Goal: Task Accomplishment & Management: Manage account settings

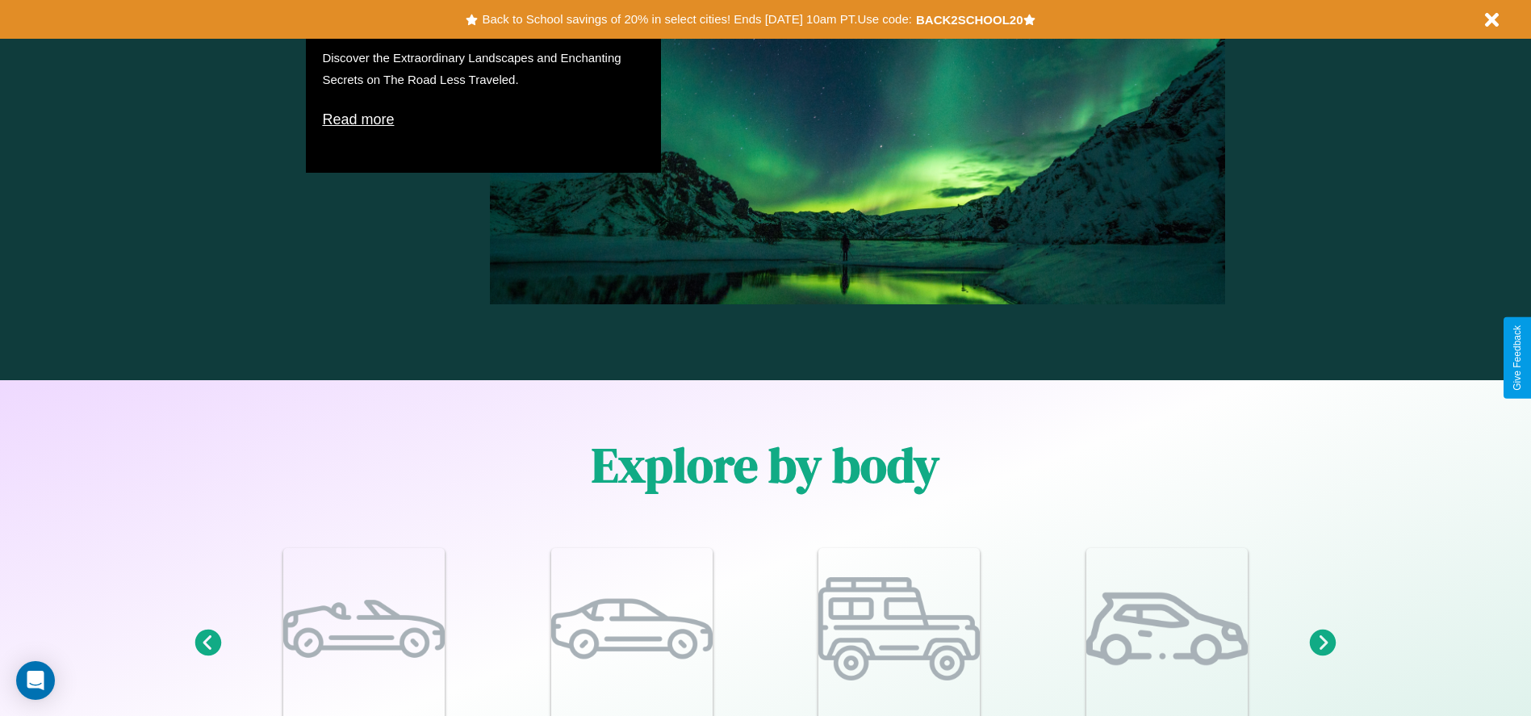
scroll to position [1408, 0]
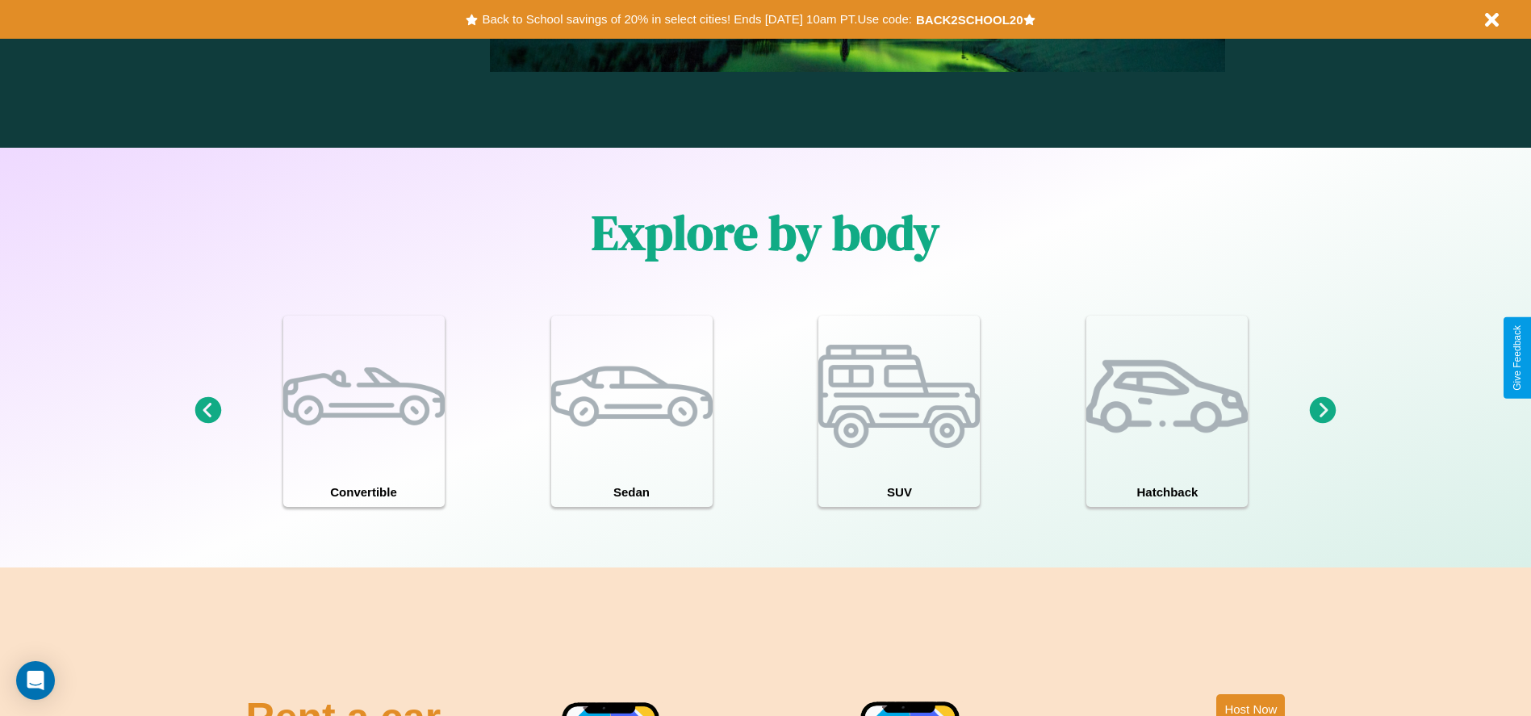
click at [1323, 411] on icon at bounding box center [1323, 410] width 27 height 27
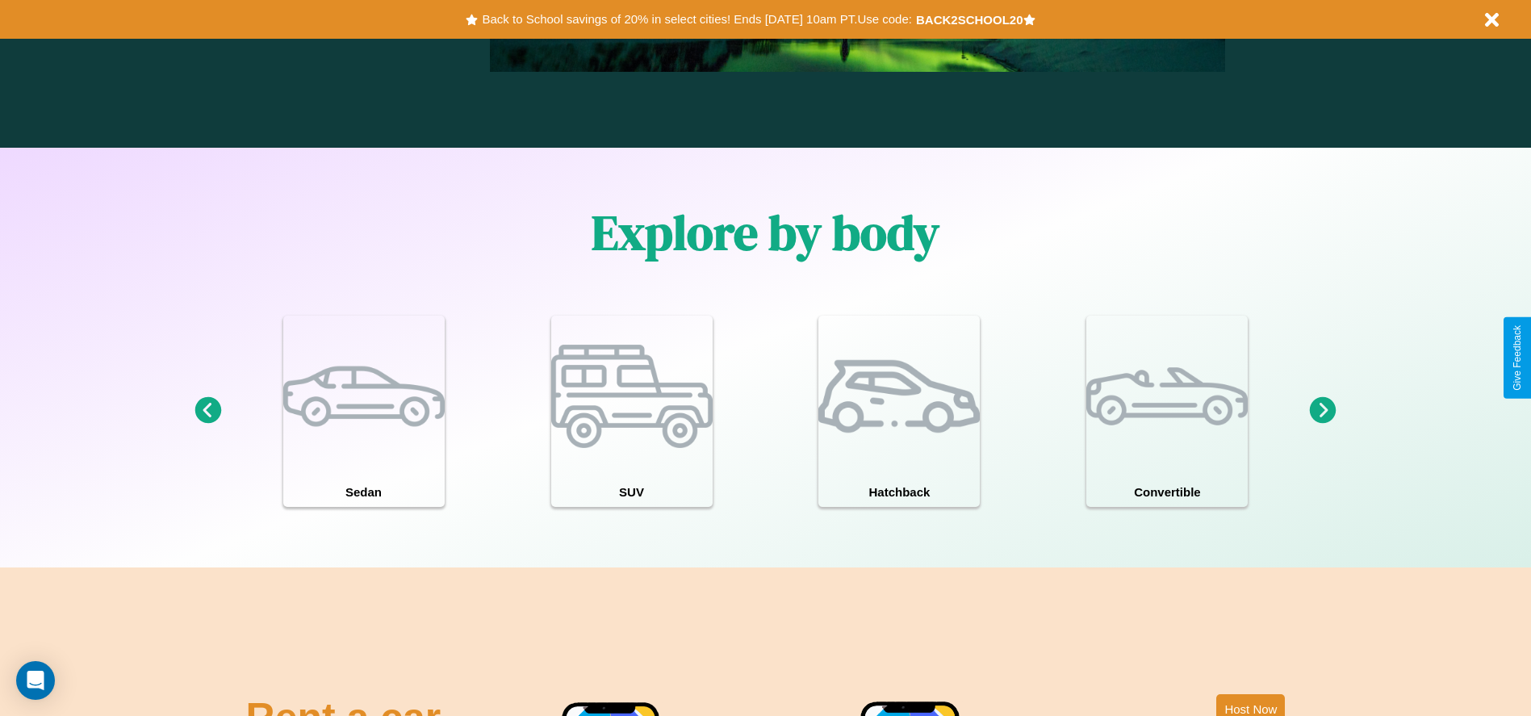
click at [1323, 411] on icon at bounding box center [1323, 410] width 27 height 27
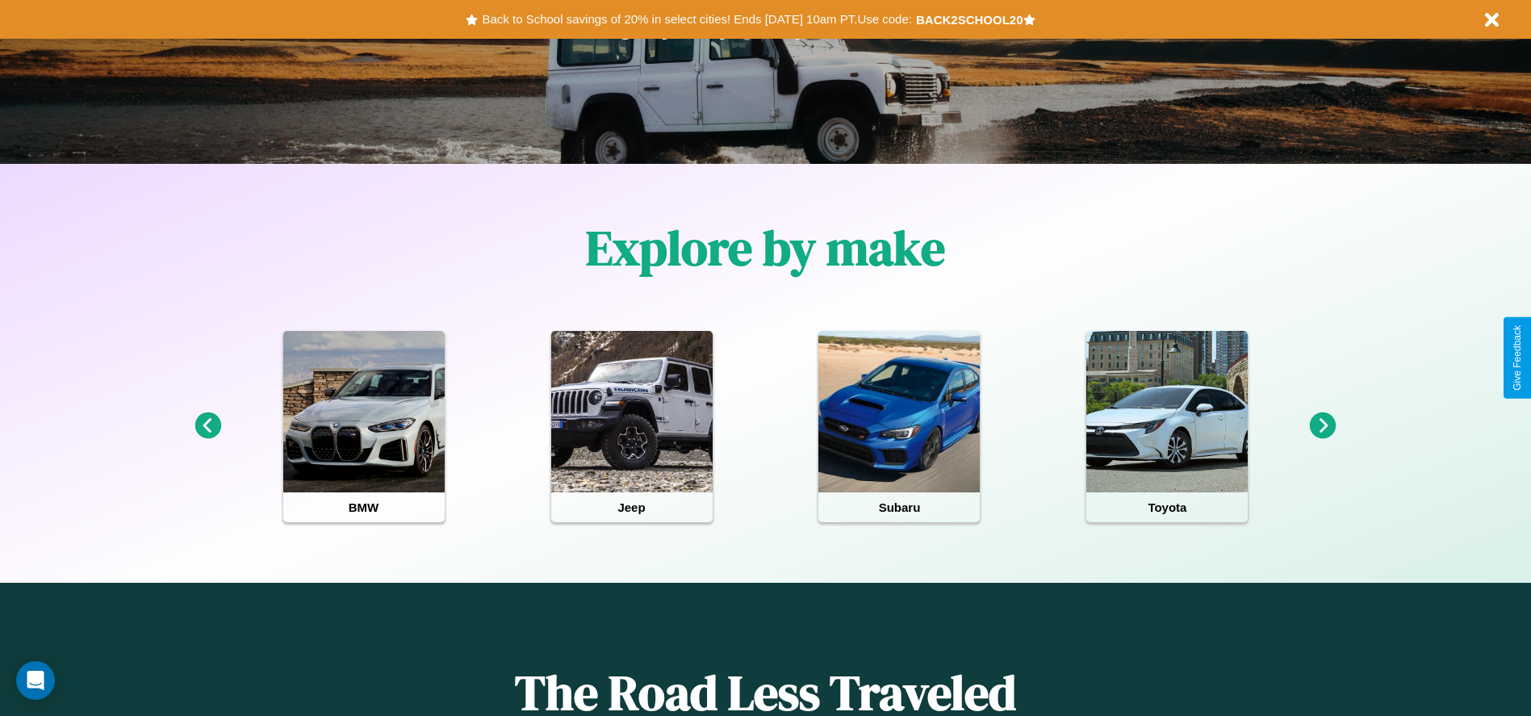
scroll to position [0, 0]
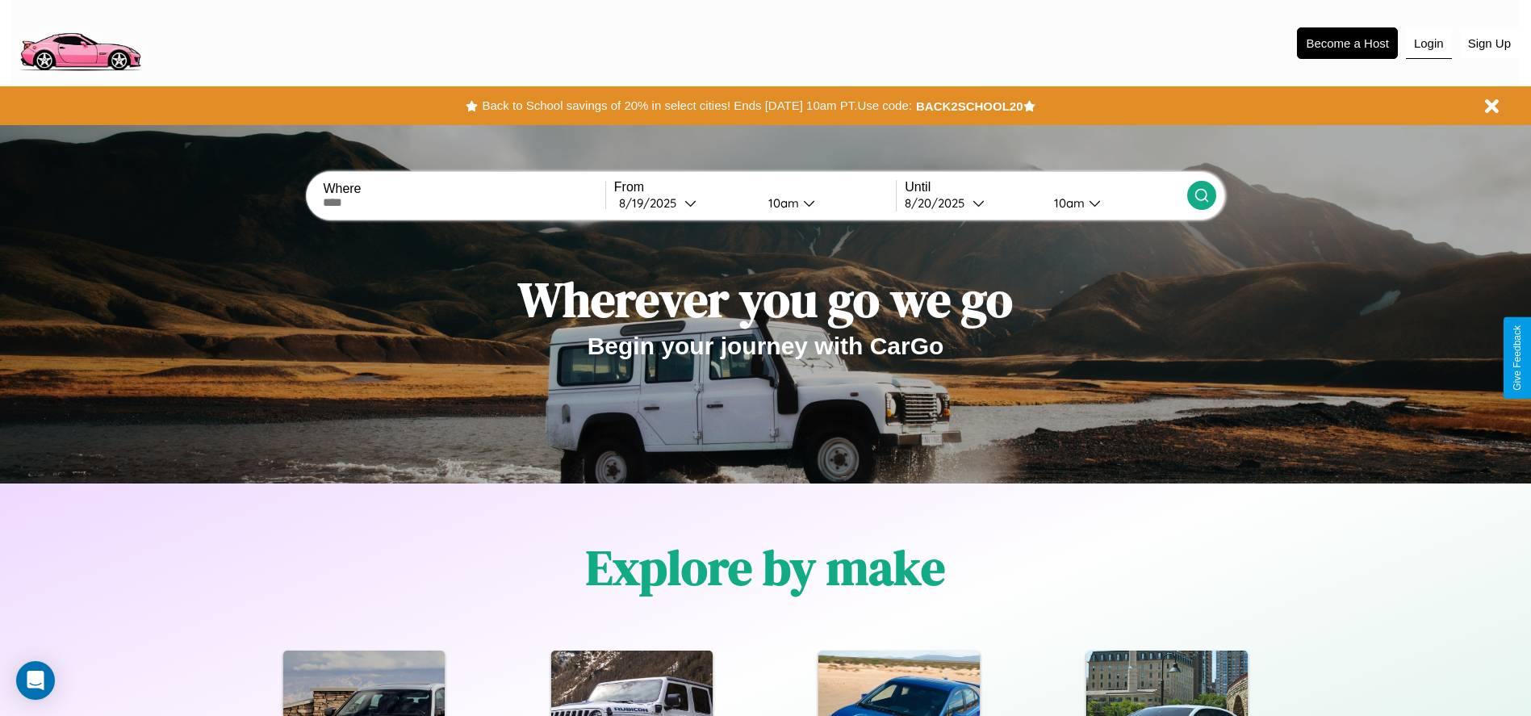
click at [1428, 43] on button "Login" at bounding box center [1429, 43] width 46 height 31
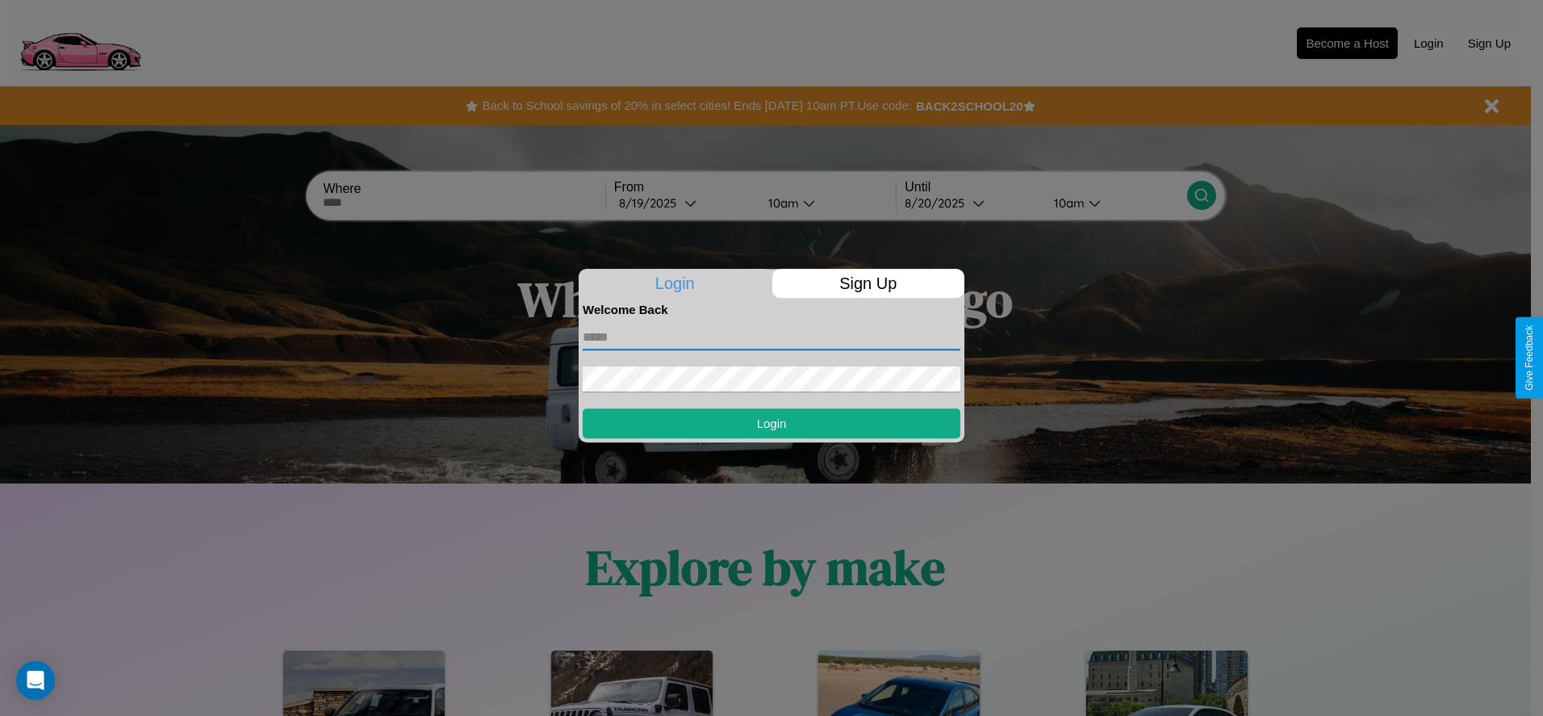
click at [771, 336] on input "text" at bounding box center [772, 337] width 378 height 26
type input "**********"
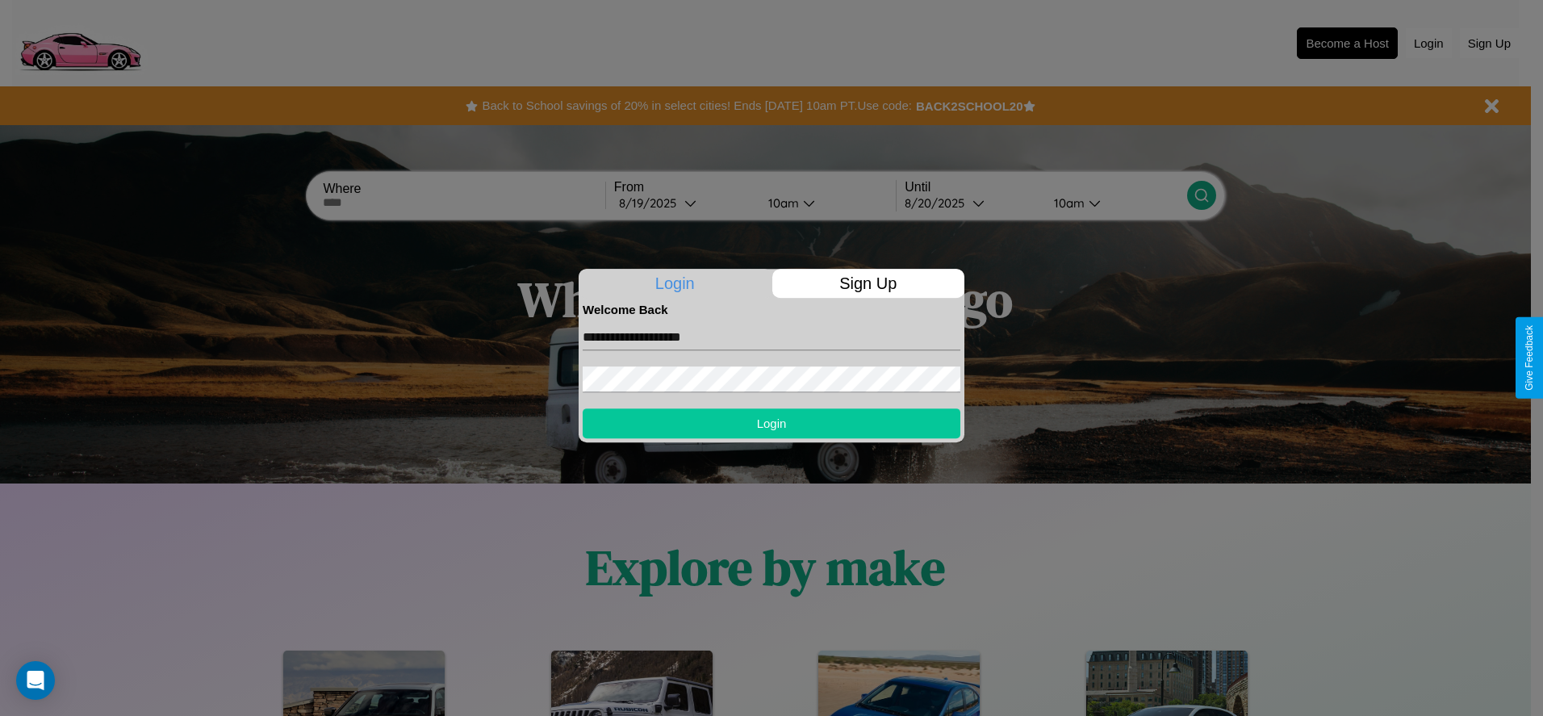
click at [771, 423] on button "Login" at bounding box center [772, 423] width 378 height 30
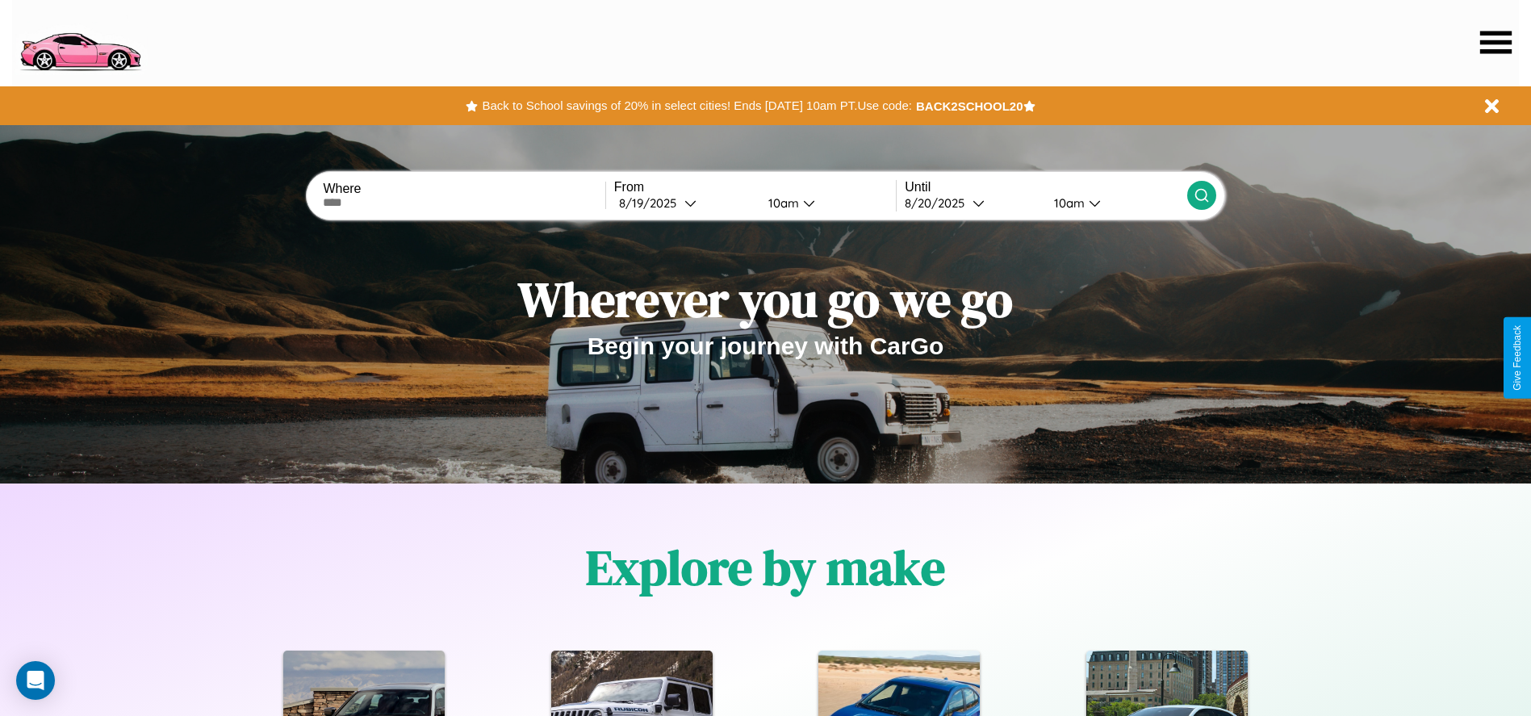
click at [1495, 42] on icon at bounding box center [1495, 42] width 31 height 23
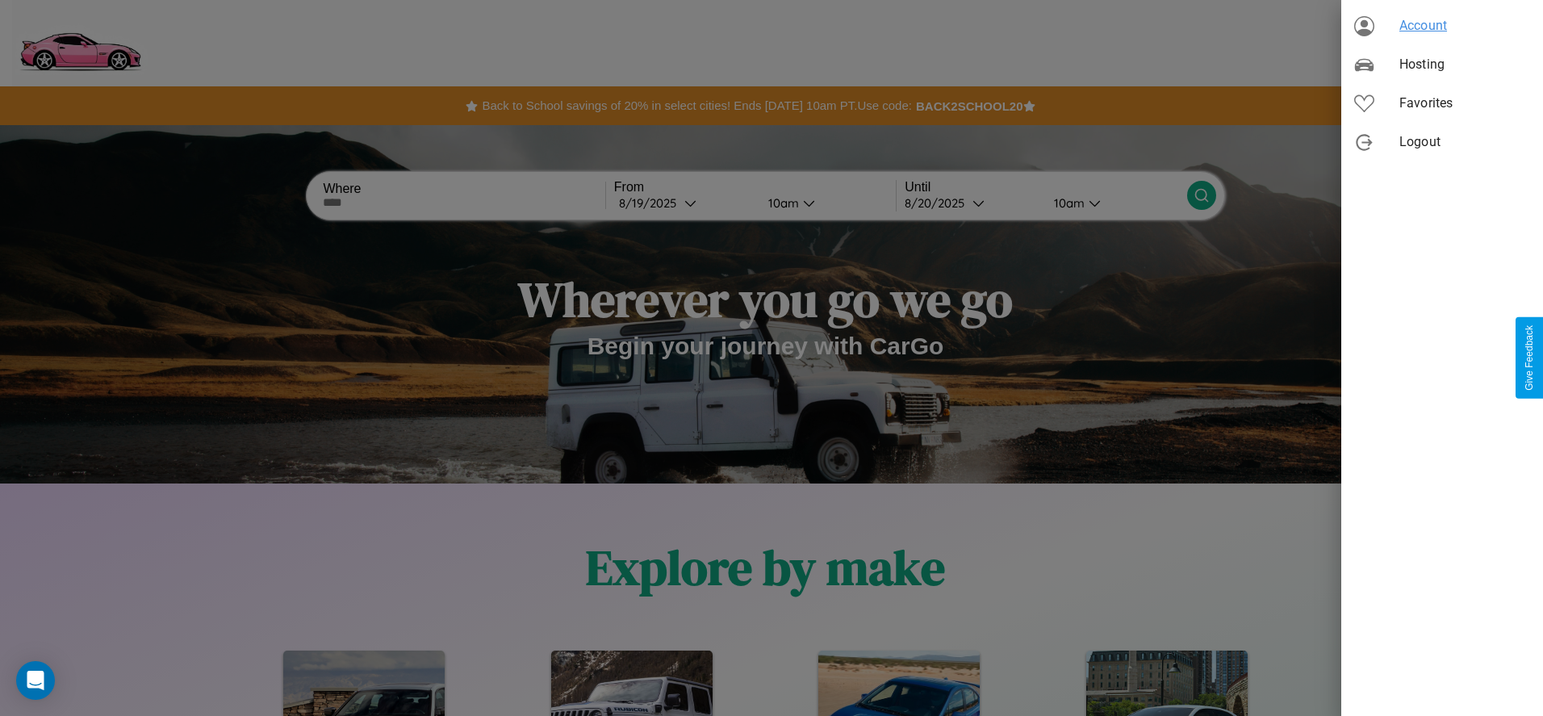
click at [1442, 26] on span "Account" at bounding box center [1464, 25] width 131 height 19
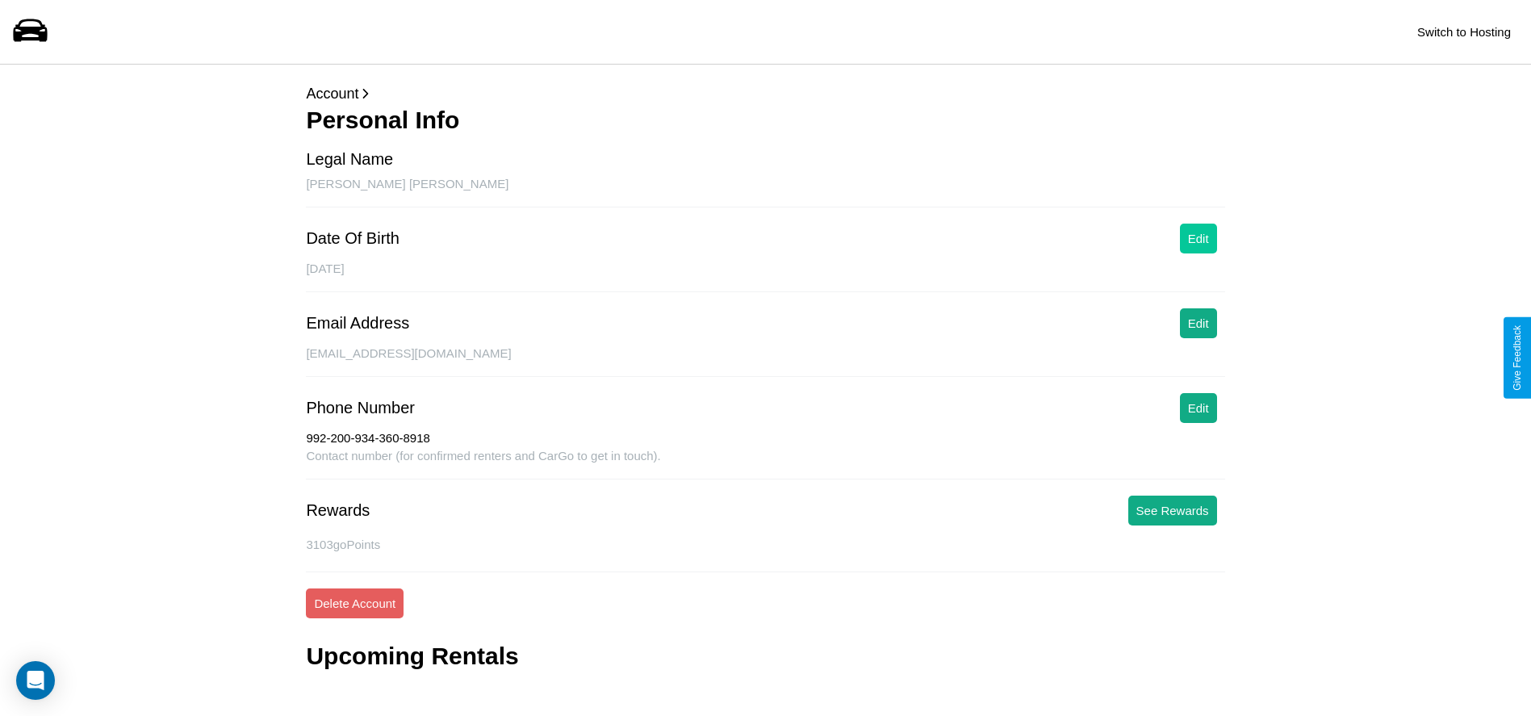
click at [1197, 238] on button "Edit" at bounding box center [1198, 239] width 37 height 30
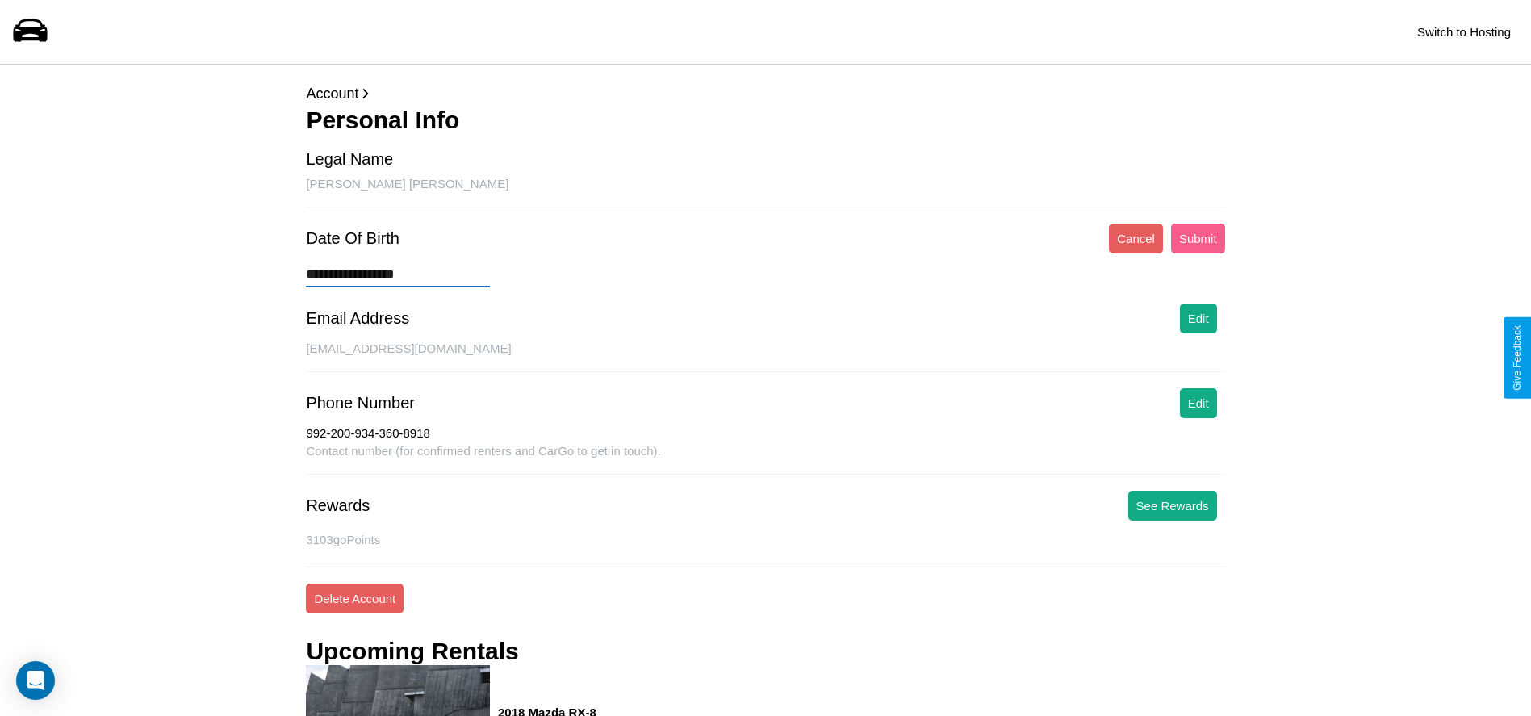
type input "**********"
